Goal: Task Accomplishment & Management: Use online tool/utility

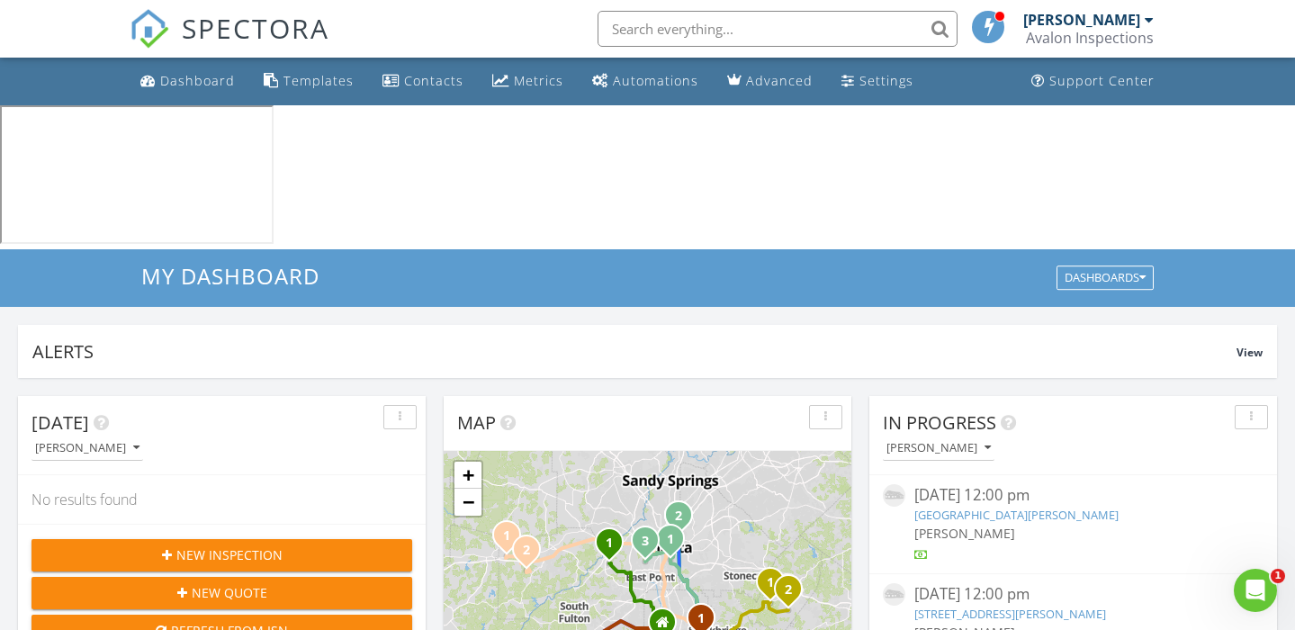
scroll to position [1639, 1296]
click at [798, 25] on input "text" at bounding box center [778, 29] width 360 height 36
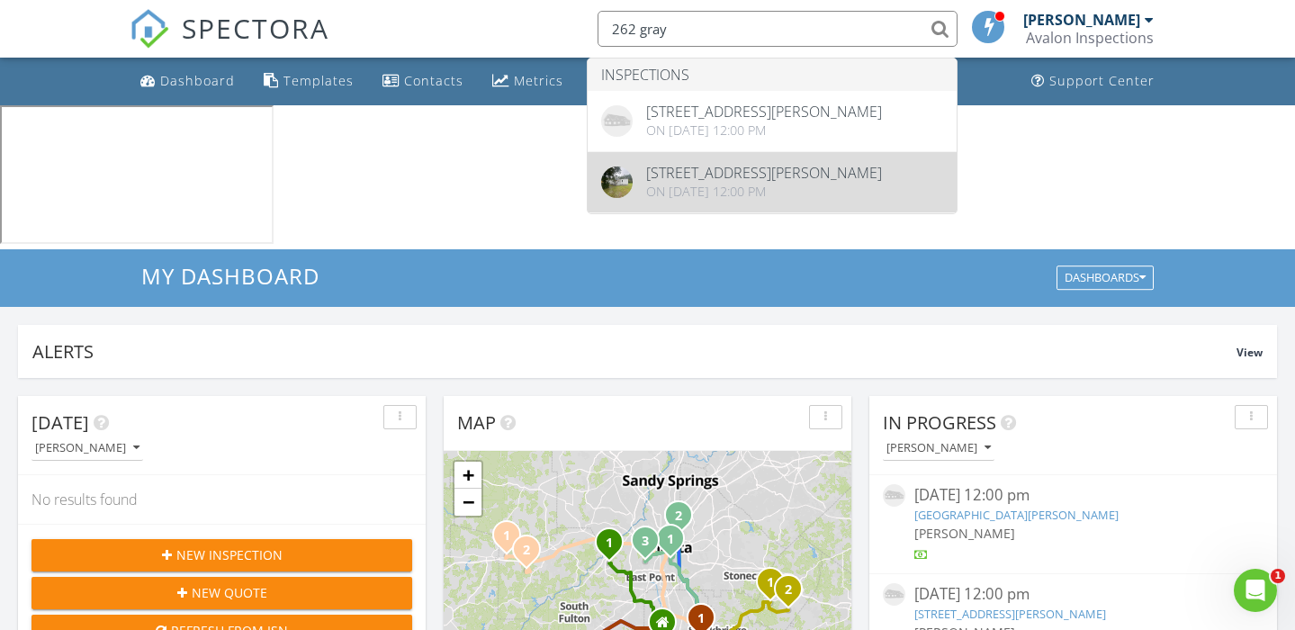
type input "262 gray"
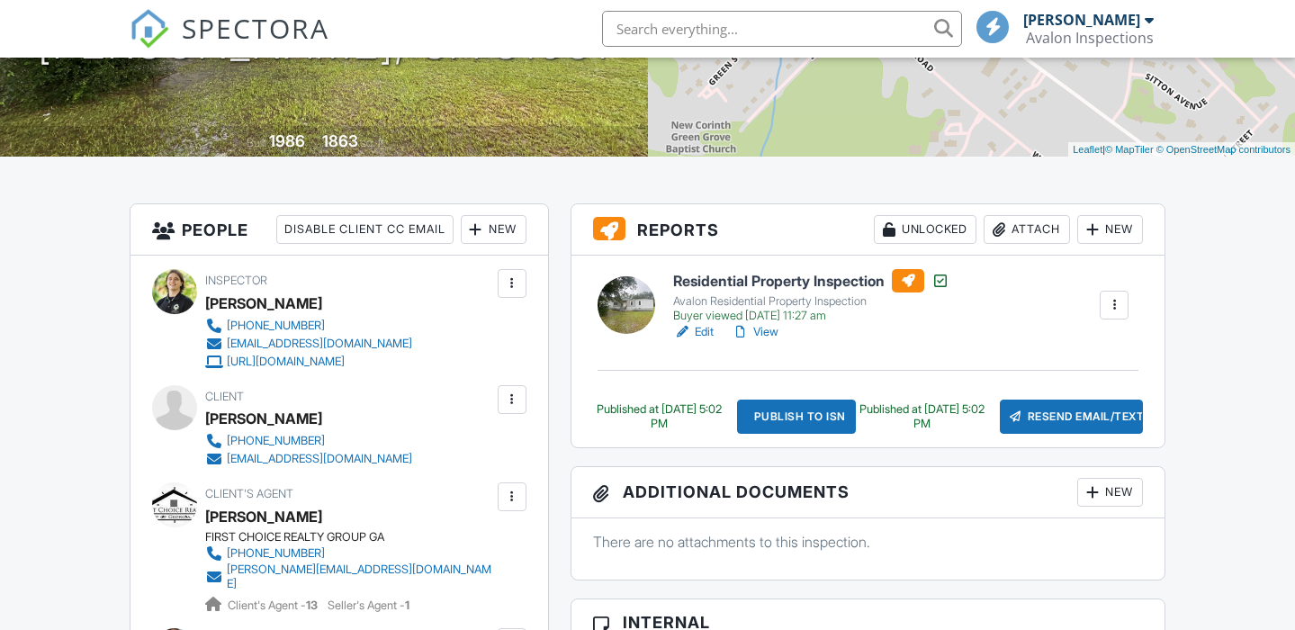
scroll to position [324, 0]
click at [764, 333] on link "View" at bounding box center [755, 332] width 47 height 18
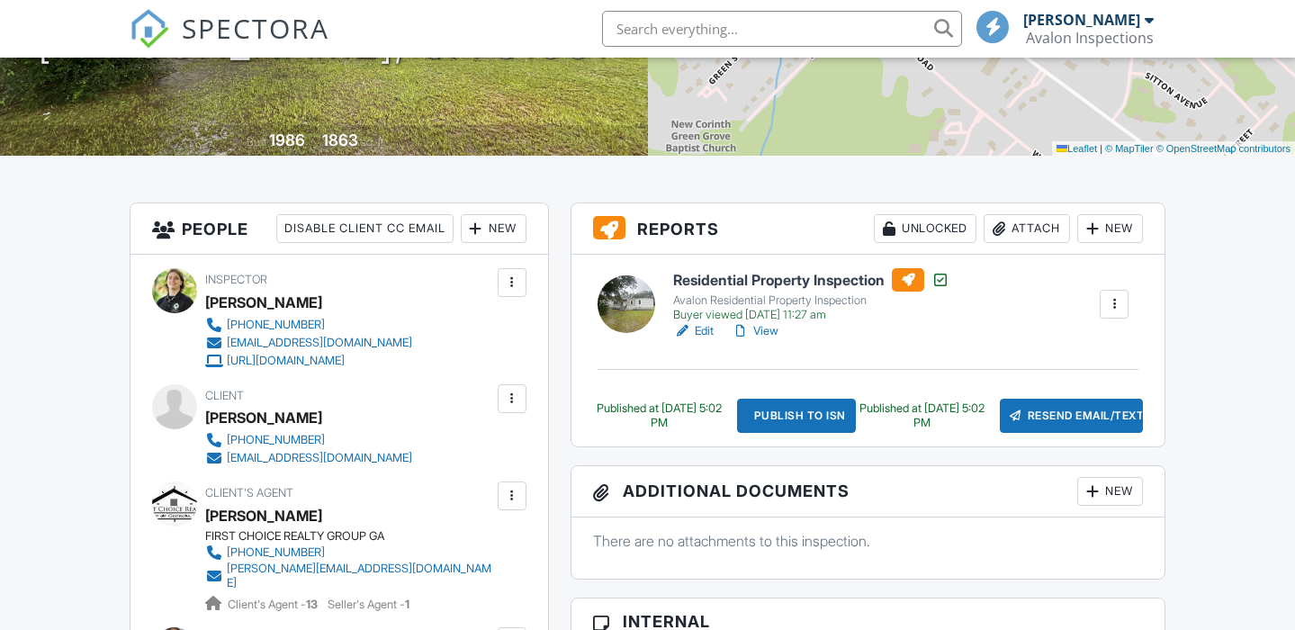
click at [1120, 302] on div at bounding box center [1114, 304] width 18 height 18
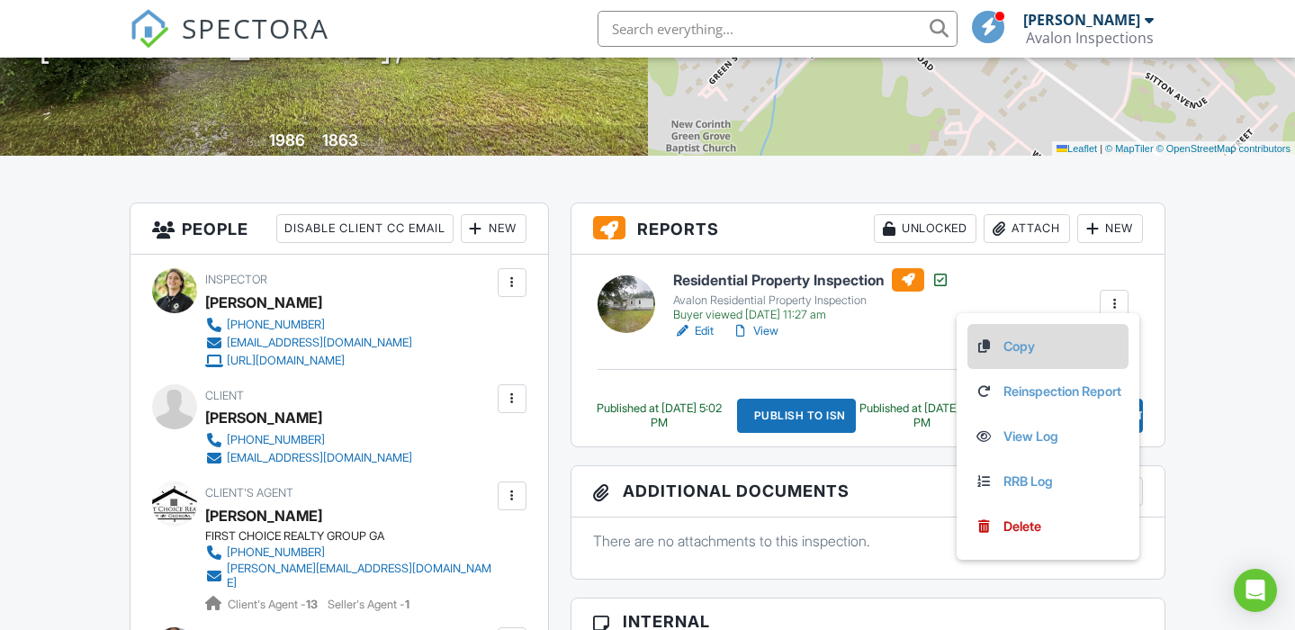
scroll to position [324, 0]
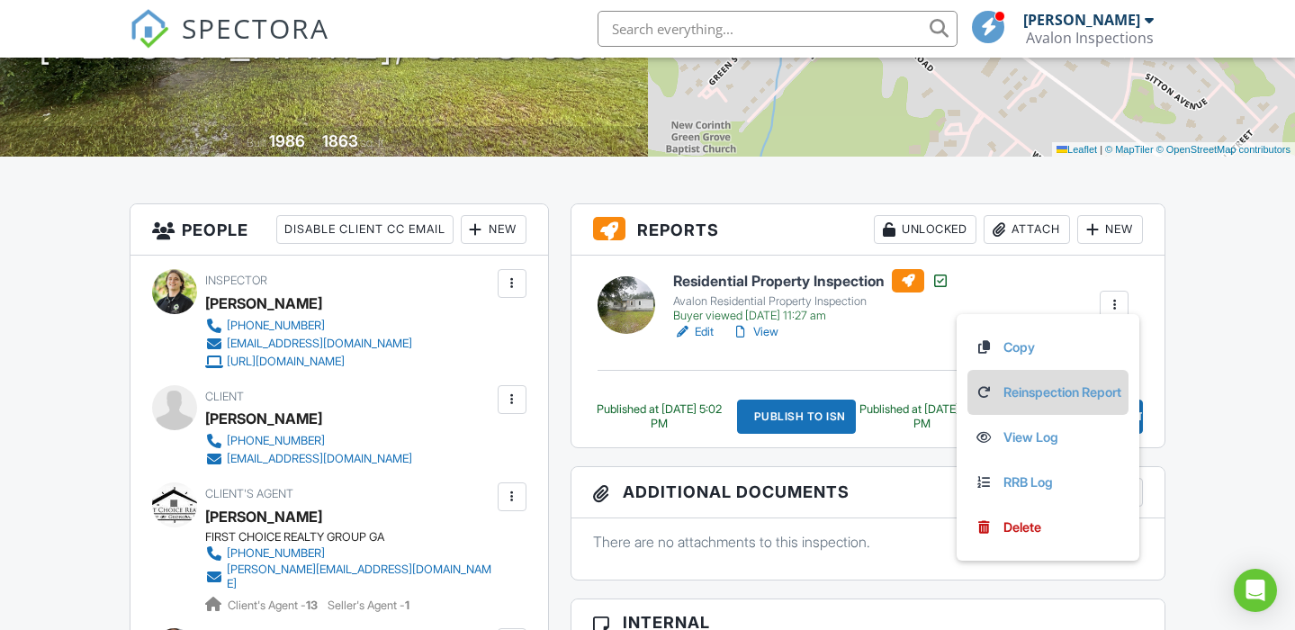
click at [1059, 392] on link "Reinspection Report" at bounding box center [1048, 393] width 147 height 20
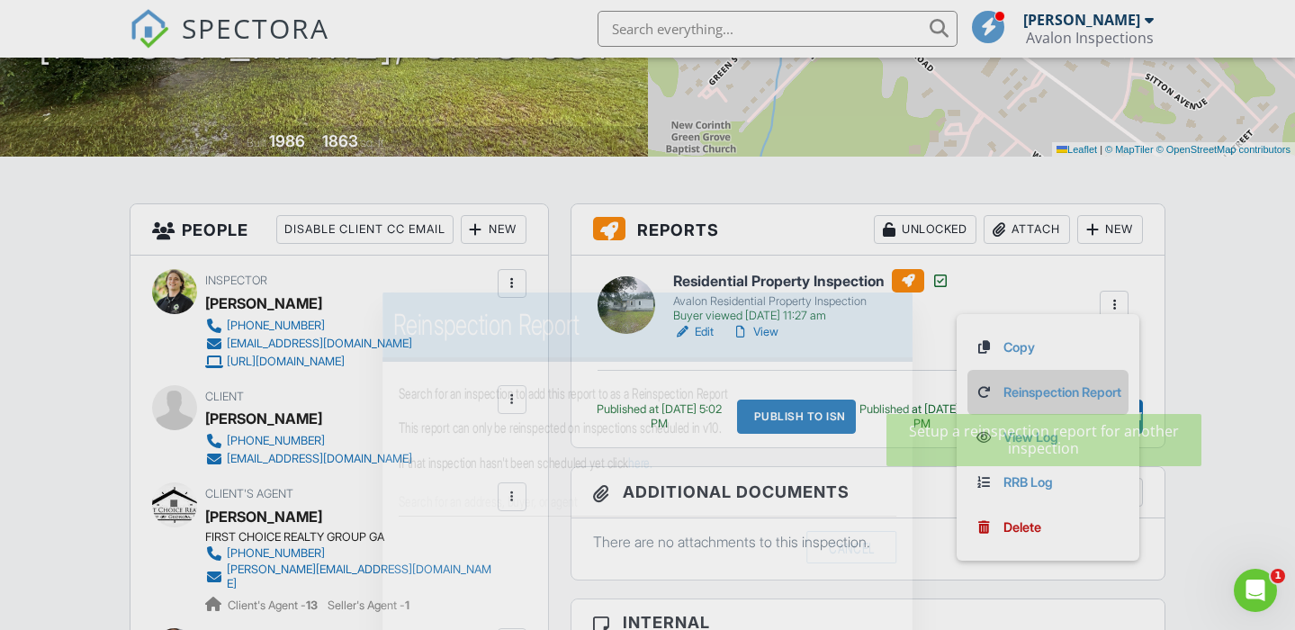
scroll to position [0, 0]
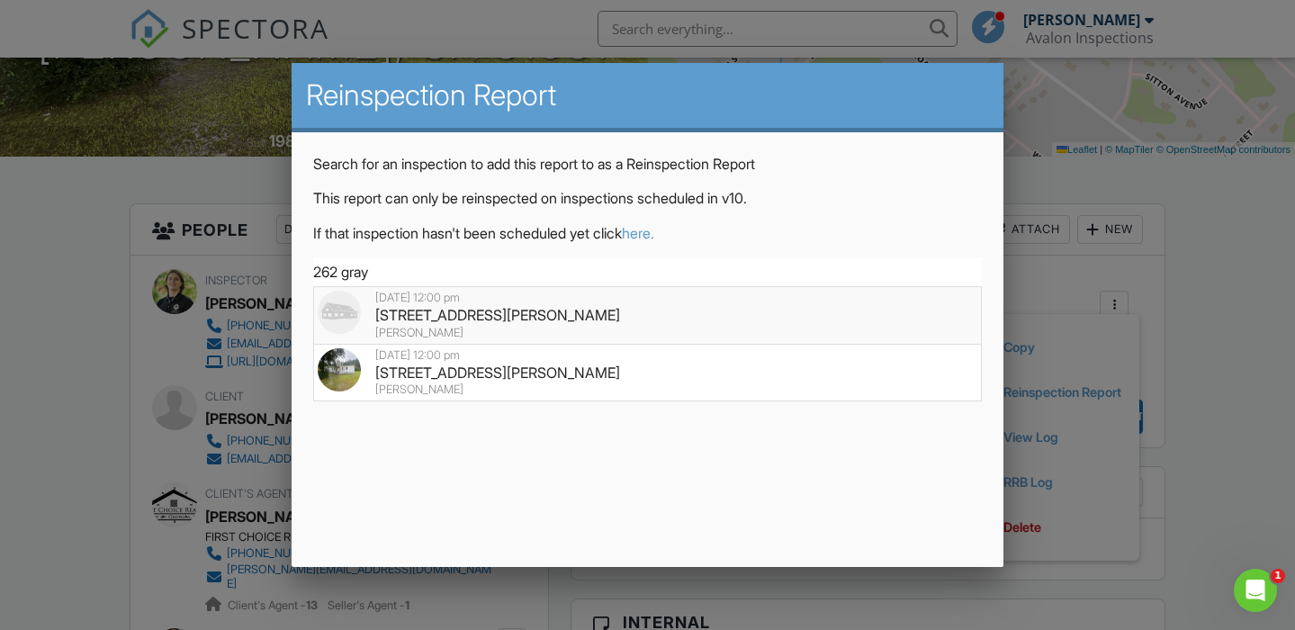
click at [499, 304] on div "08/28/2025 12:00 pm" at bounding box center [648, 298] width 660 height 14
type input "262 Gray Hwy, Gordon, GA 31031"
